Goal: Transaction & Acquisition: Purchase product/service

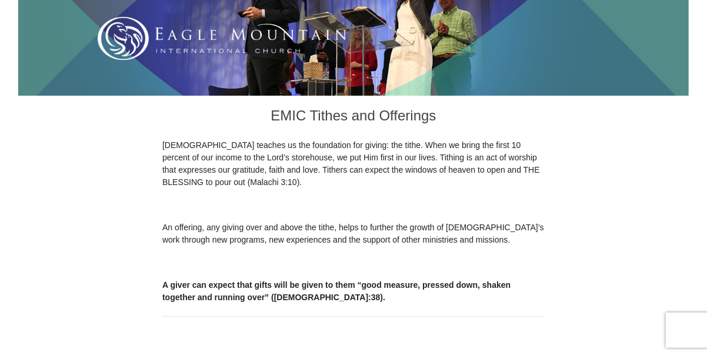
scroll to position [353, 0]
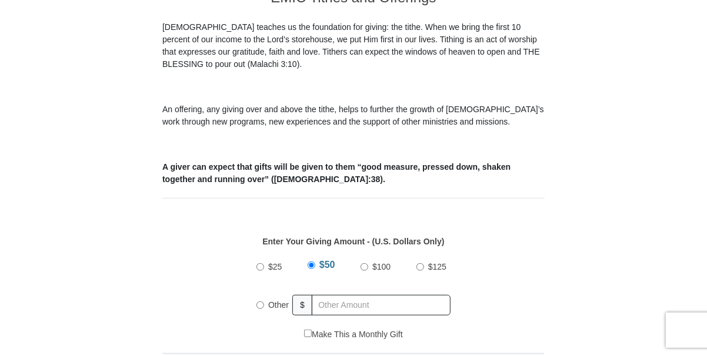
click at [258, 302] on input "Other" at bounding box center [260, 306] width 8 height 8
radio input "true"
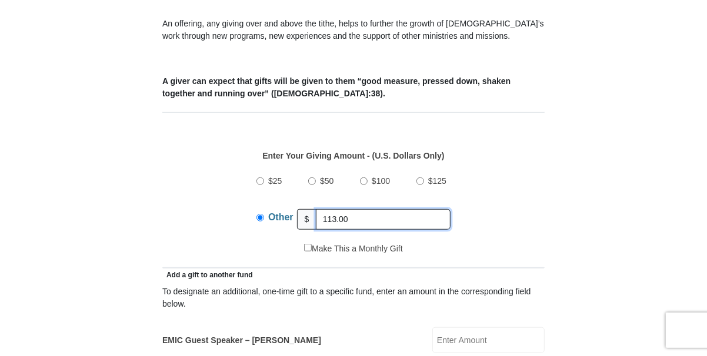
scroll to position [470, 0]
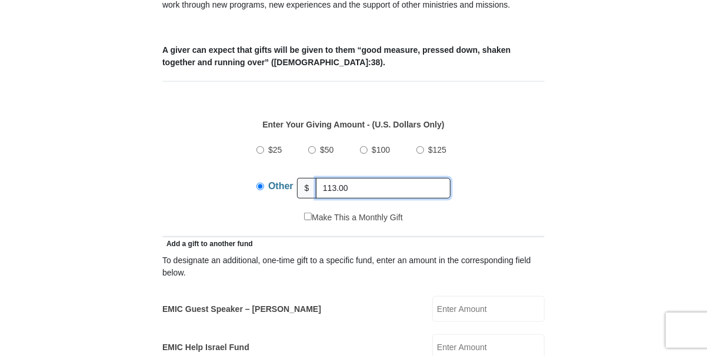
type input "113.00"
click at [480, 301] on input "EMIC Guest Speaker – Mike Evans" at bounding box center [488, 309] width 112 height 26
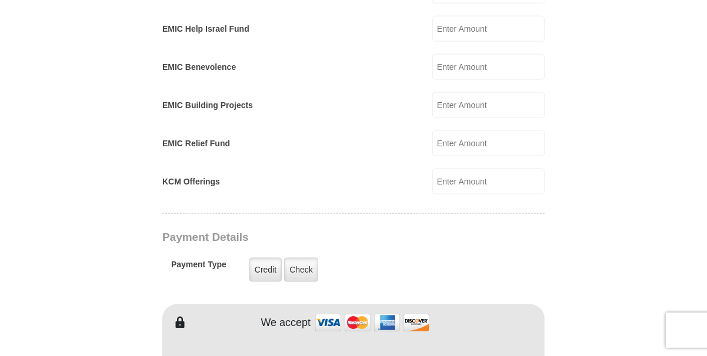
scroll to position [823, 0]
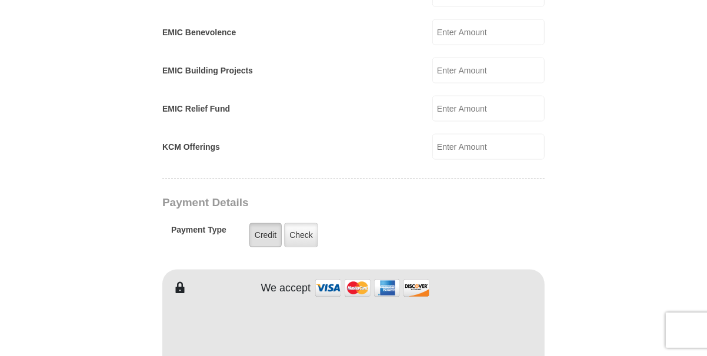
click at [261, 223] on label "Credit" at bounding box center [265, 235] width 32 height 24
click at [0, 0] on input "Credit" at bounding box center [0, 0] width 0 height 0
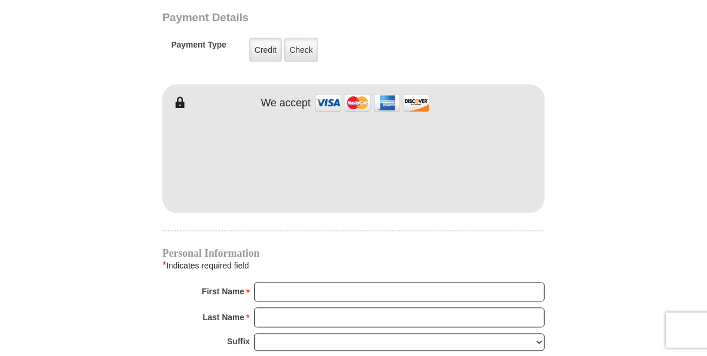
scroll to position [1059, 0]
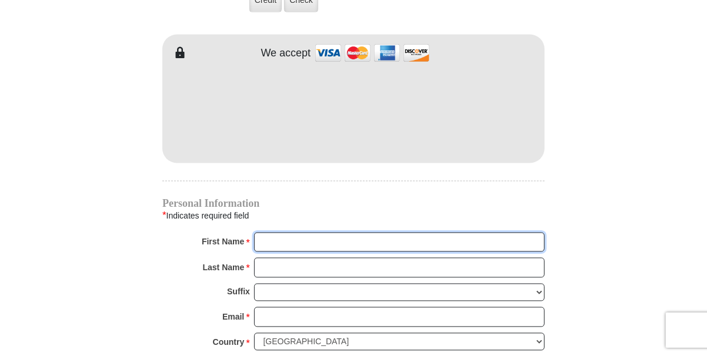
click at [323, 236] on input "First Name *" at bounding box center [399, 243] width 291 height 20
type input "Cindy"
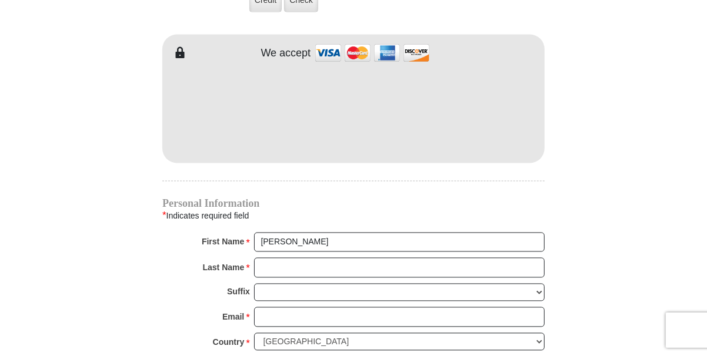
type input "155.00"
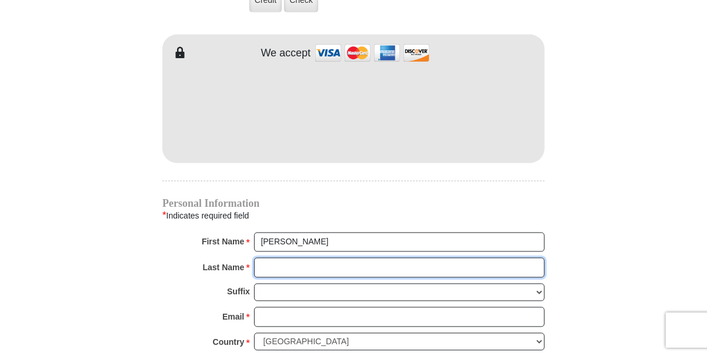
type input "Ousley"
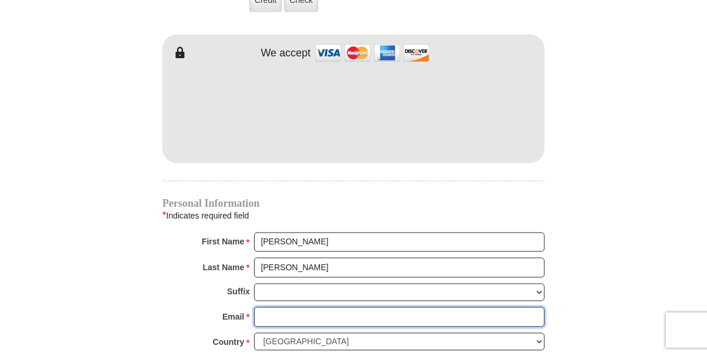
type input "cindyousley@aol.com"
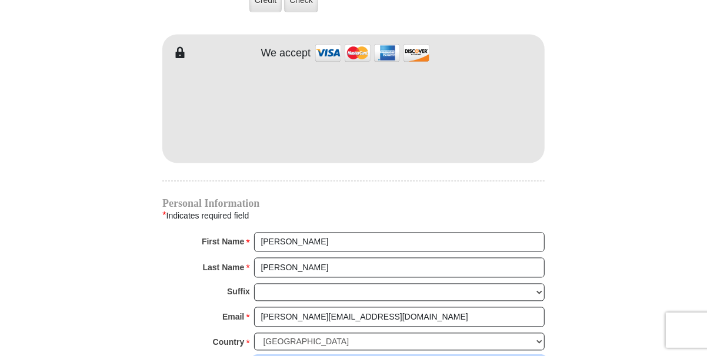
type input "199 W Kansas St"
type input "Van"
select select "TX"
type input "75790"
type input "(903) 363-6837"
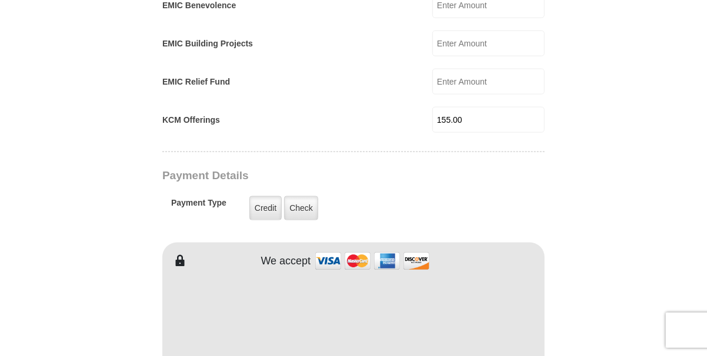
scroll to position [764, 0]
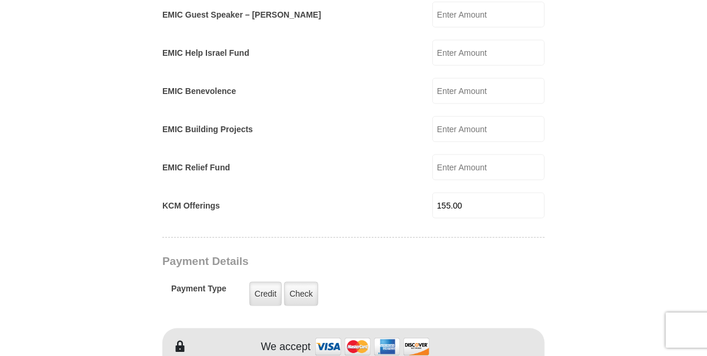
click at [485, 193] on input "155.00" at bounding box center [488, 206] width 112 height 26
type input "1"
click at [462, 44] on input "EMIC Help Israel Fund" at bounding box center [488, 53] width 112 height 26
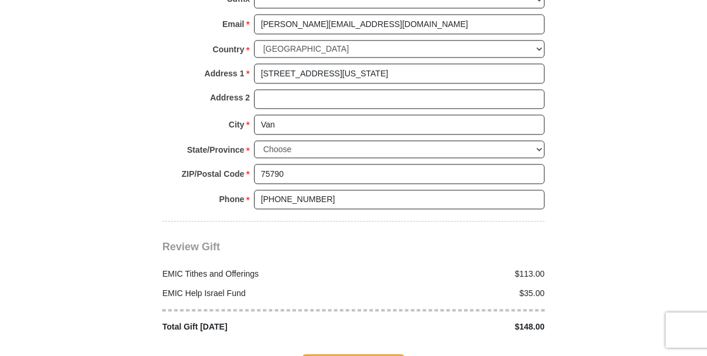
scroll to position [1529, 0]
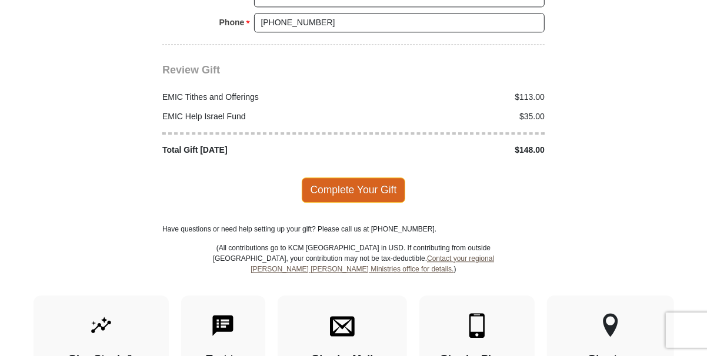
type input "35.00"
click at [358, 178] on span "Complete Your Gift" at bounding box center [354, 190] width 104 height 25
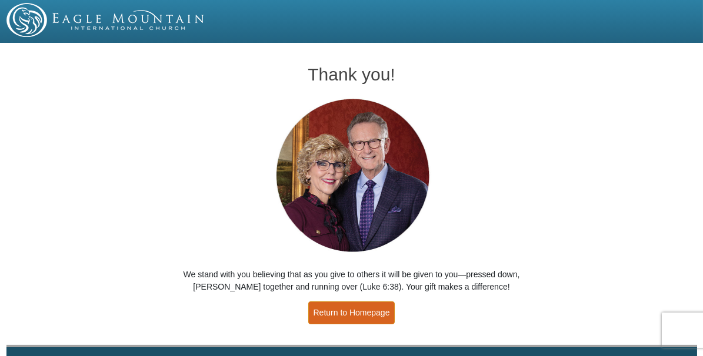
click at [342, 314] on link "Return to Homepage" at bounding box center [351, 313] width 87 height 23
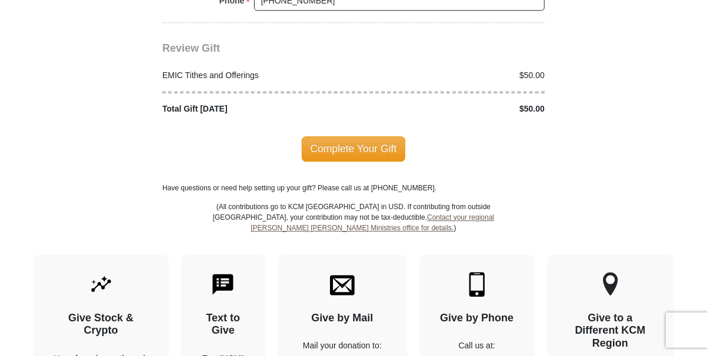
scroll to position [1525, 0]
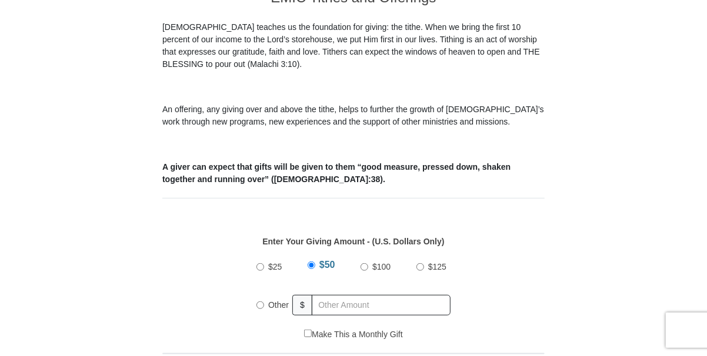
scroll to position [470, 0]
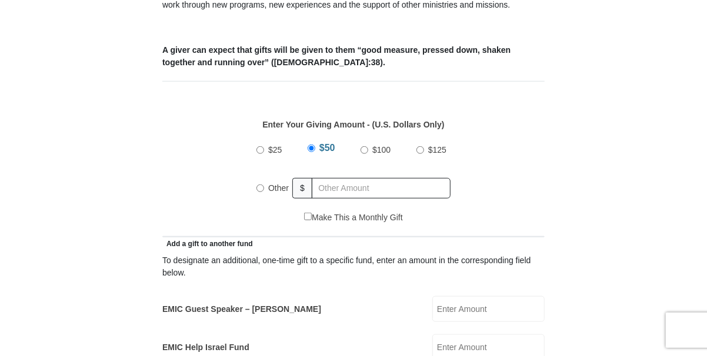
click at [469, 301] on input "EMIC Guest Speaker – Mike Evans" at bounding box center [488, 309] width 112 height 26
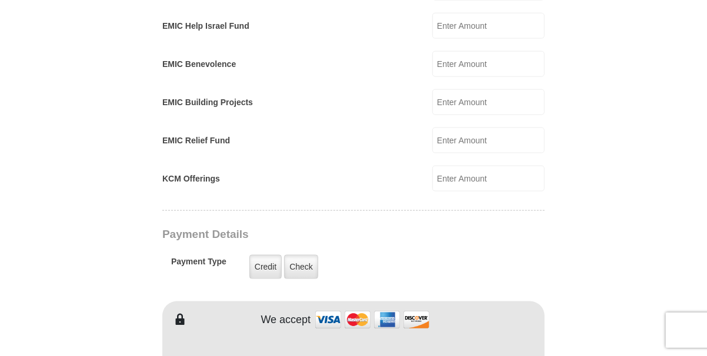
scroll to position [823, 0]
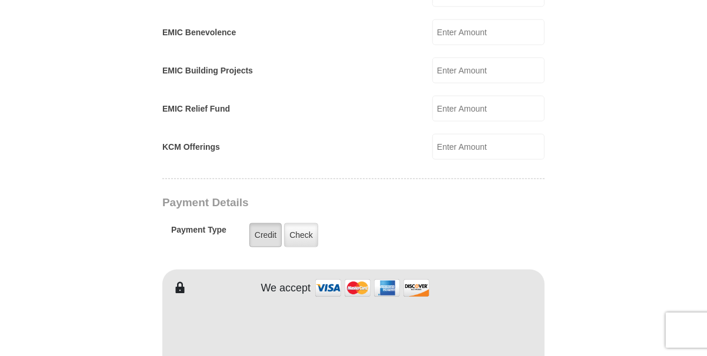
type input "20.00"
click at [265, 223] on label "Credit" at bounding box center [265, 235] width 32 height 24
click at [0, 0] on input "Credit" at bounding box center [0, 0] width 0 height 0
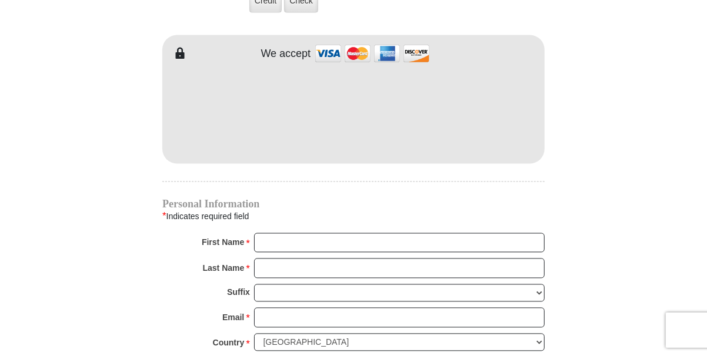
scroll to position [1059, 0]
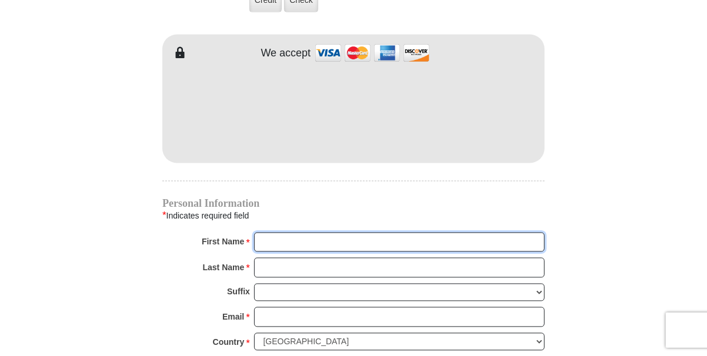
click at [312, 233] on input "First Name *" at bounding box center [399, 243] width 291 height 20
type input "Cindy"
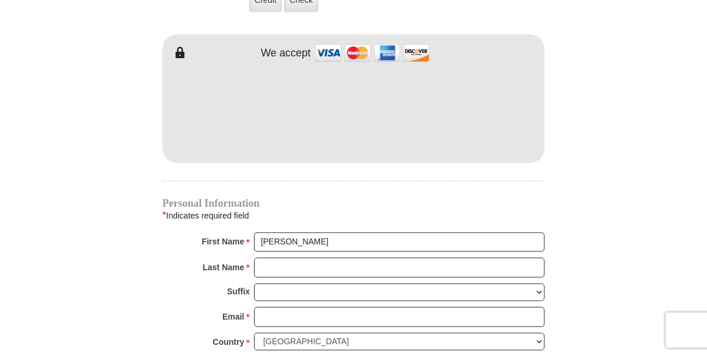
type input "113.00"
type input "35.00"
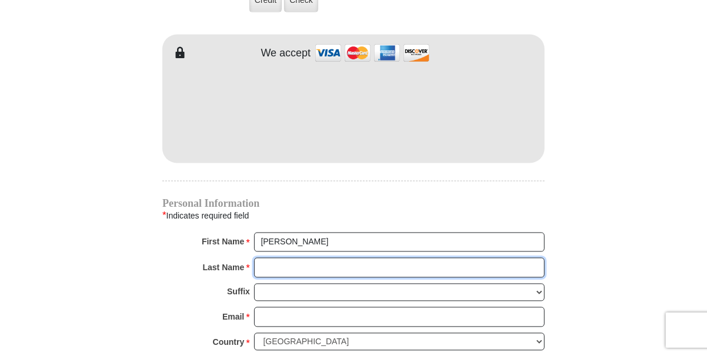
type input "Ousley"
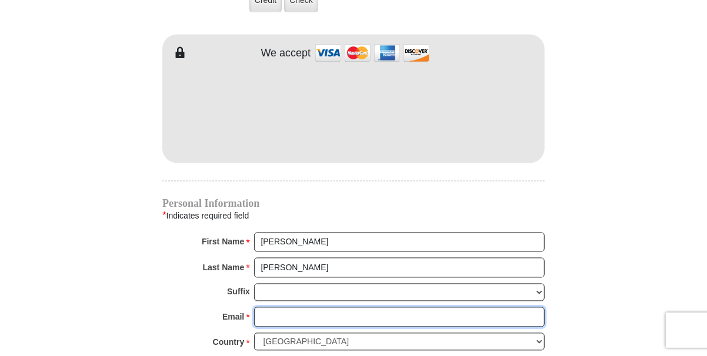
type input "cindyousley@aol.com"
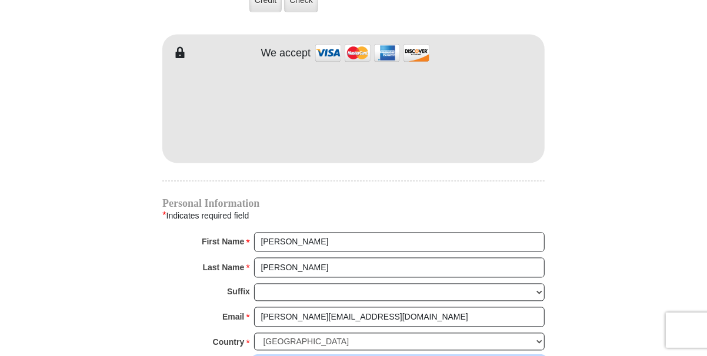
type input "199 W Kansas St"
type input "Van"
select select "TX"
type input "75790"
type input "(903) 363-6837"
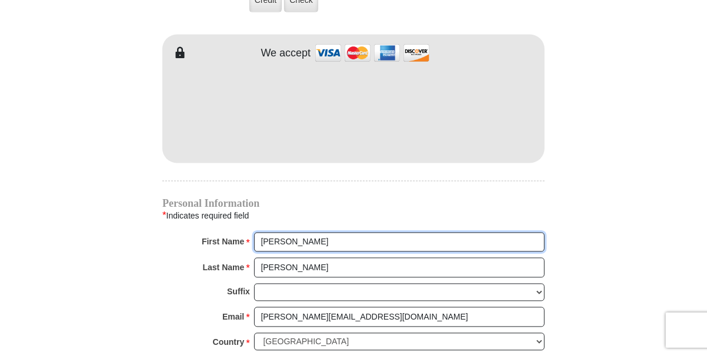
radio input "true"
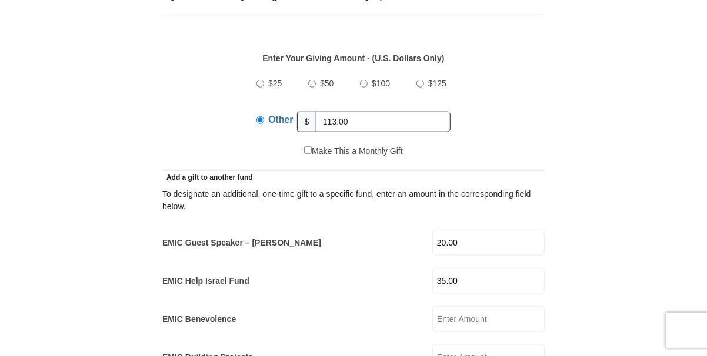
scroll to position [529, 0]
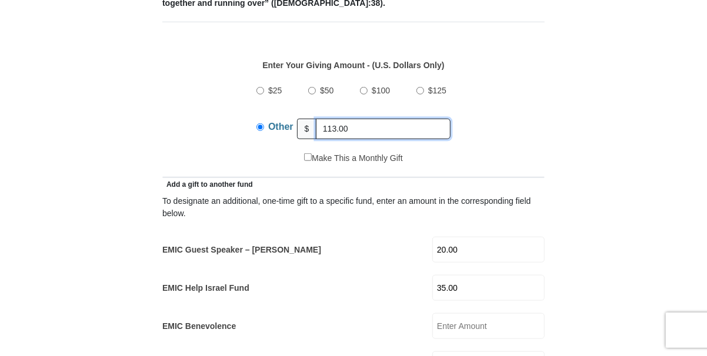
click at [362, 119] on input "113.00" at bounding box center [383, 129] width 135 height 21
type input "1"
type input "50.00"
drag, startPoint x: 476, startPoint y: 272, endPoint x: 457, endPoint y: 276, distance: 19.3
click at [476, 275] on input "35.00" at bounding box center [488, 288] width 112 height 26
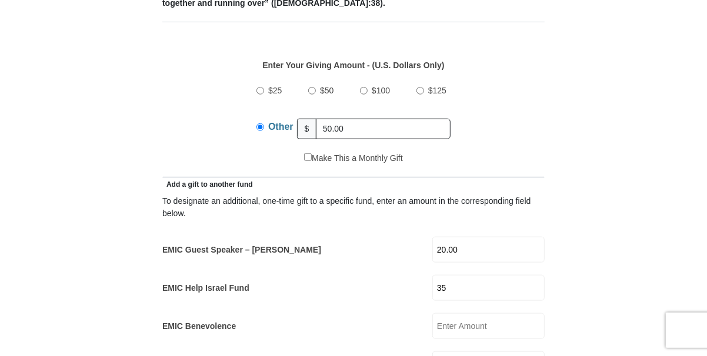
type input "3"
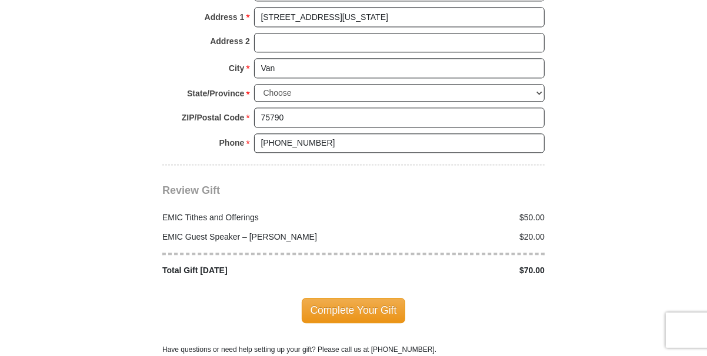
scroll to position [1470, 0]
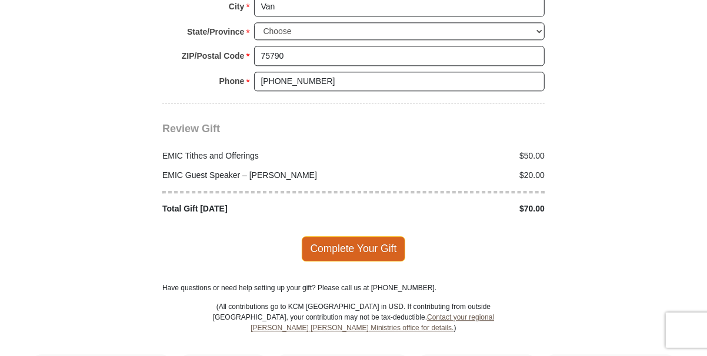
click at [363, 236] on span "Complete Your Gift" at bounding box center [354, 248] width 104 height 25
